Goal: Find specific page/section: Find specific page/section

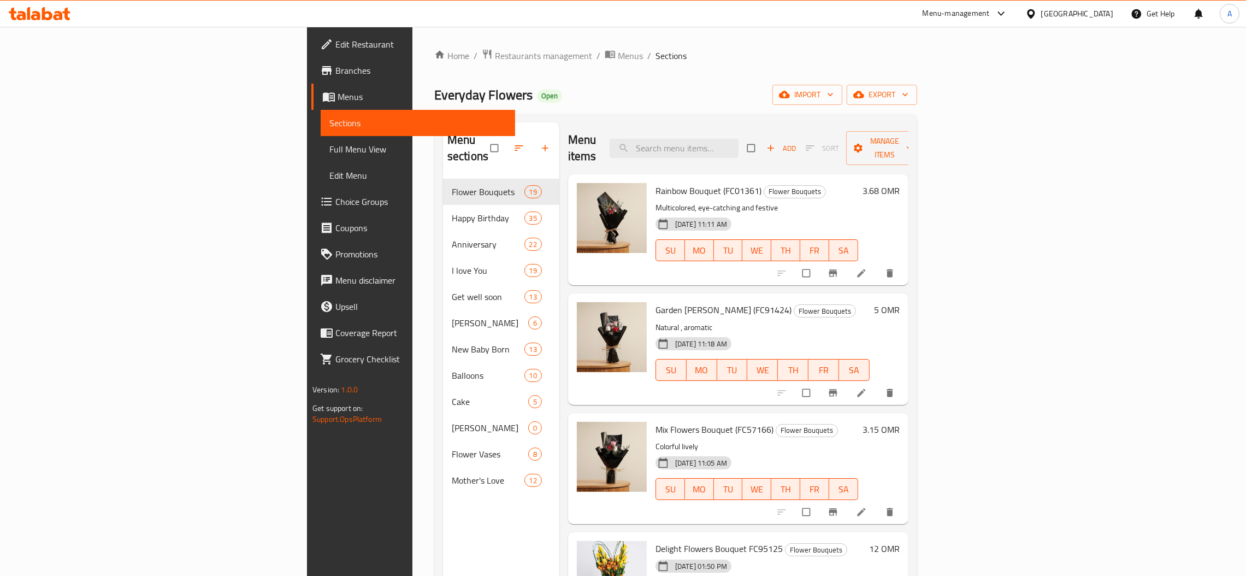
click at [1093, 11] on div "[GEOGRAPHIC_DATA]" at bounding box center [1077, 14] width 72 height 12
click at [978, 234] on div "[GEOGRAPHIC_DATA]" at bounding box center [1031, 235] width 164 height 25
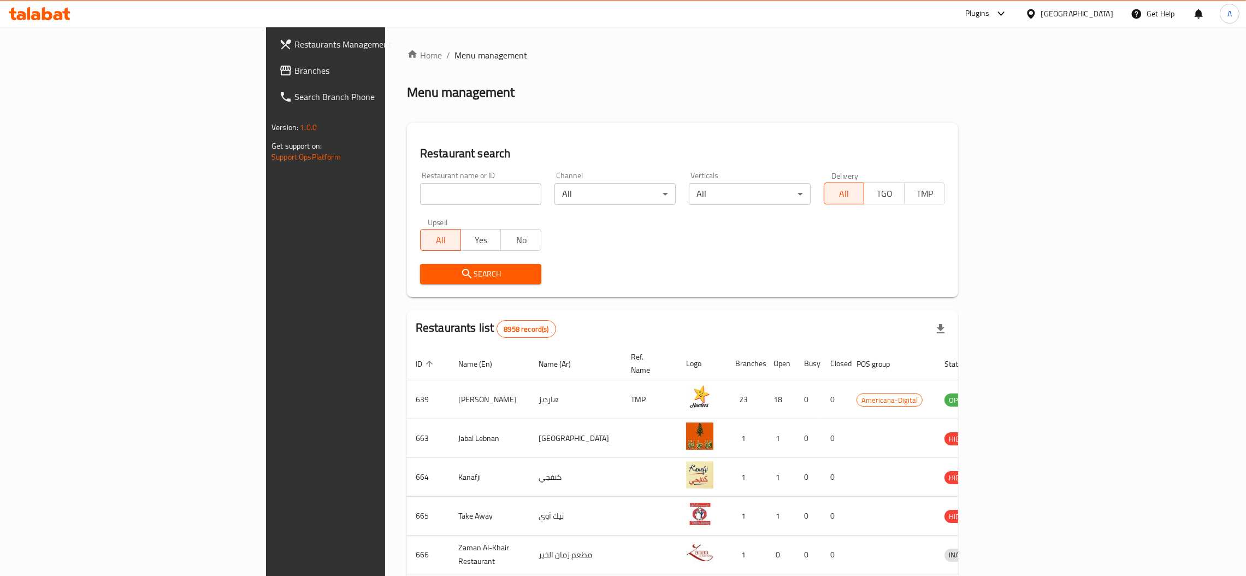
click at [270, 77] on link "Branches" at bounding box center [372, 70] width 204 height 26
